Goal: Information Seeking & Learning: Learn about a topic

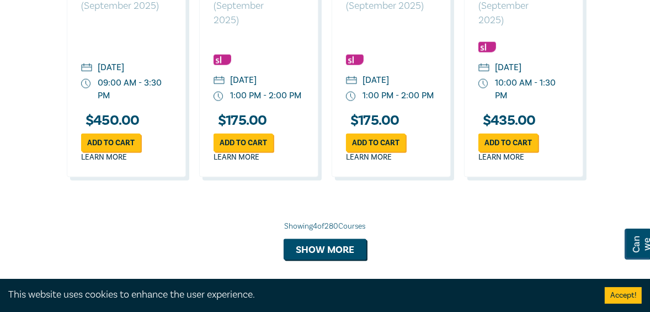
scroll to position [1143, 0]
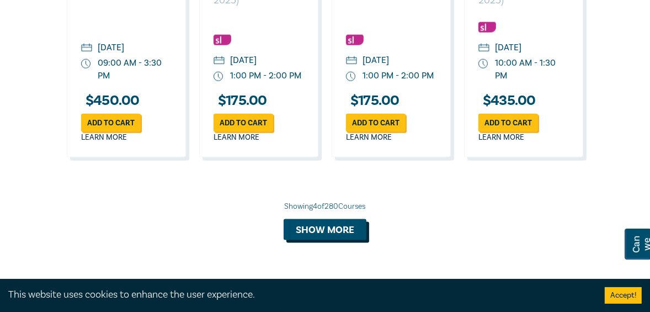
click at [330, 237] on button "Show more" at bounding box center [324, 229] width 83 height 21
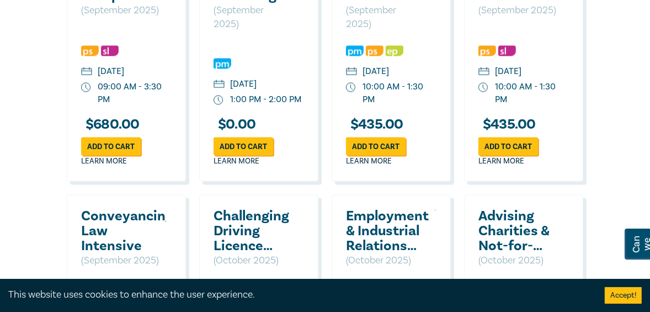
scroll to position [1604, 0]
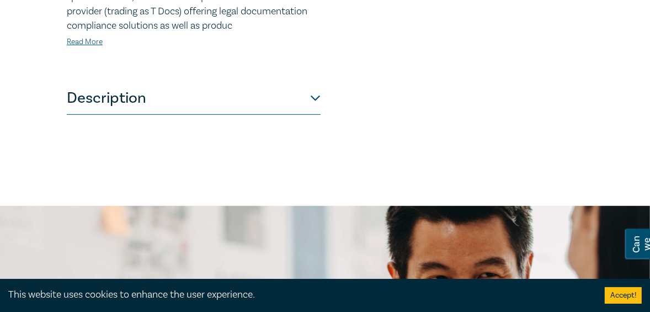
scroll to position [541, 0]
click at [132, 102] on button "Description" at bounding box center [194, 97] width 254 height 33
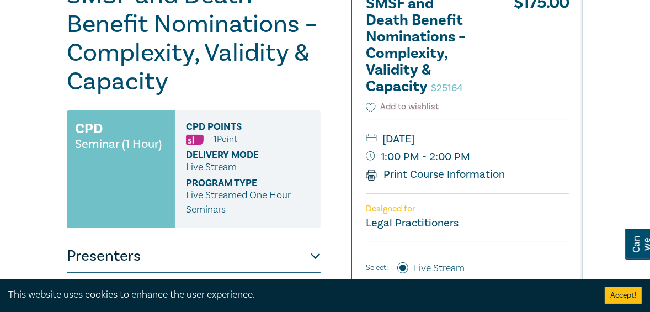
scroll to position [160, 0]
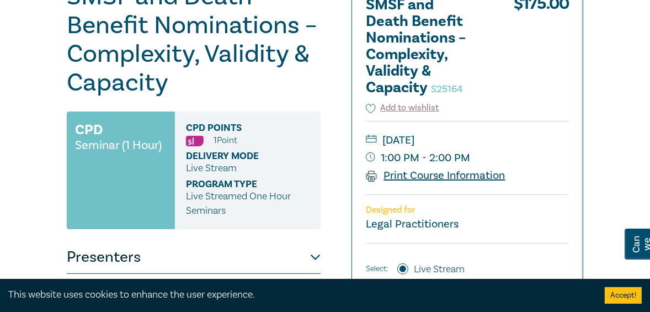
click at [426, 171] on link "Print Course Information" at bounding box center [436, 175] width 140 height 14
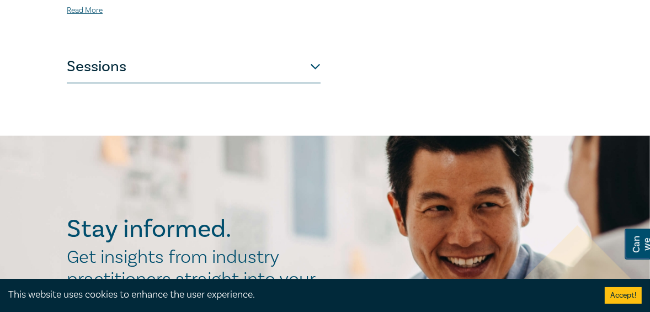
scroll to position [862, 0]
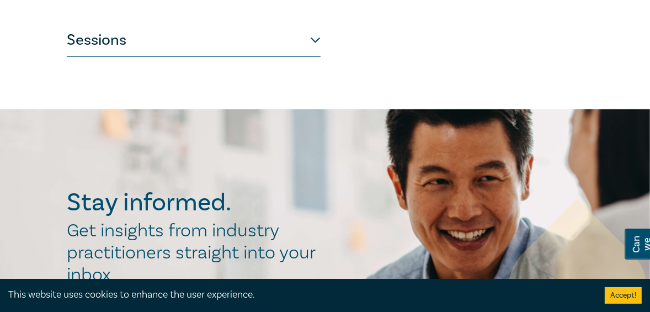
click at [119, 26] on button "Sessions" at bounding box center [194, 40] width 254 height 33
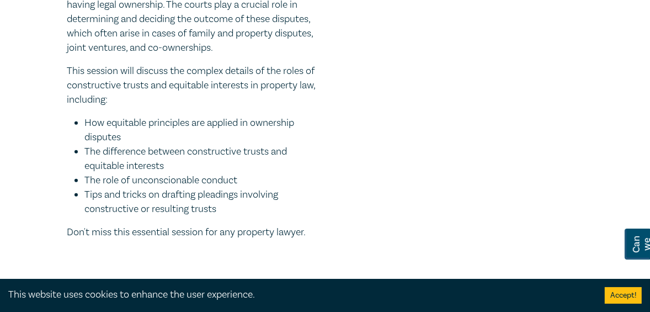
scroll to position [982, 0]
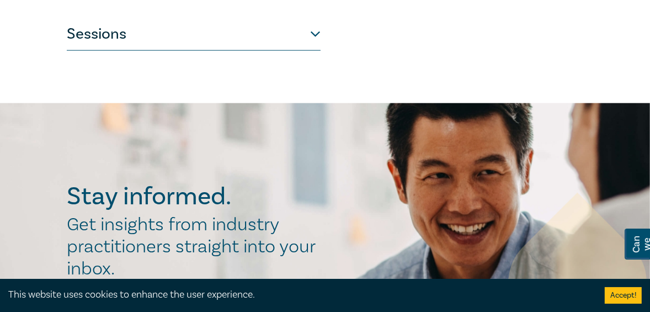
scroll to position [1163, 0]
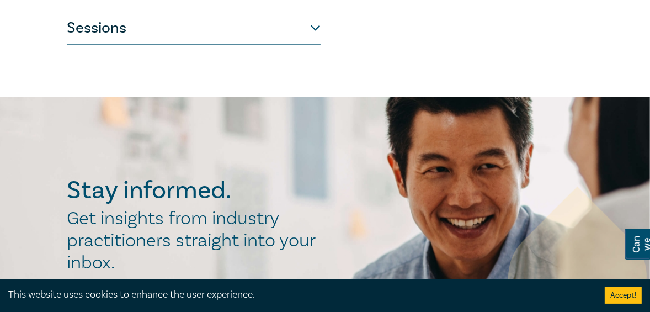
click at [91, 26] on button "Sessions" at bounding box center [194, 28] width 254 height 33
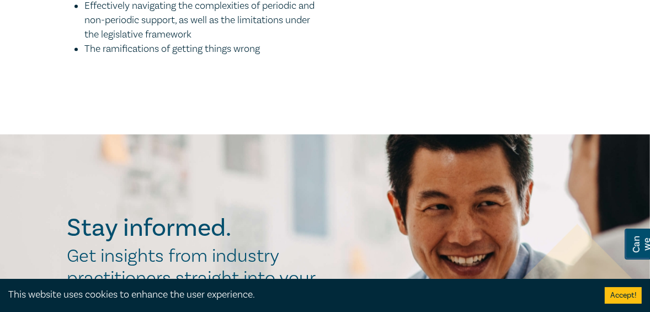
scroll to position [2208, 0]
